Goal: Navigation & Orientation: Find specific page/section

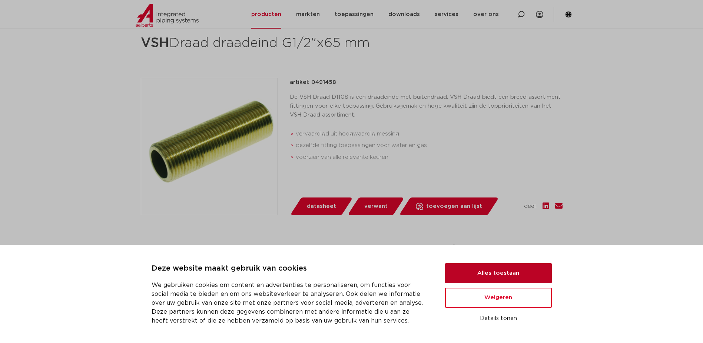
click at [514, 281] on button "Alles toestaan" at bounding box center [498, 273] width 107 height 20
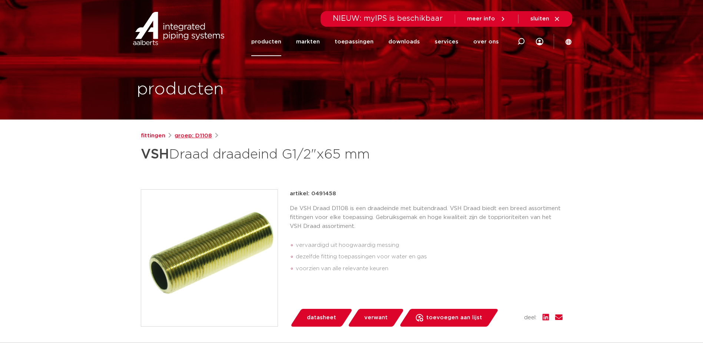
click at [185, 133] on link "groep: D1108" at bounding box center [193, 135] width 37 height 9
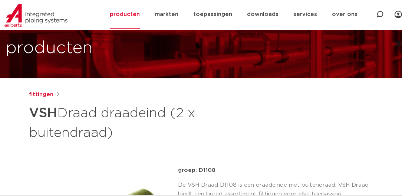
scroll to position [32, 0]
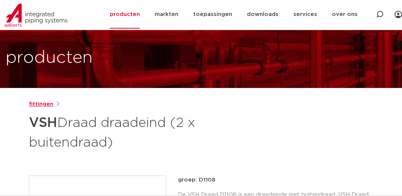
click at [39, 104] on link "fittingen" at bounding box center [41, 104] width 24 height 9
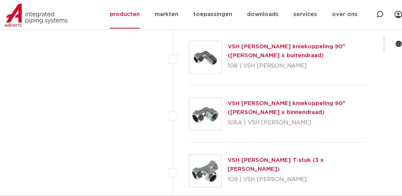
scroll to position [764, 0]
